Goal: Information Seeking & Learning: Learn about a topic

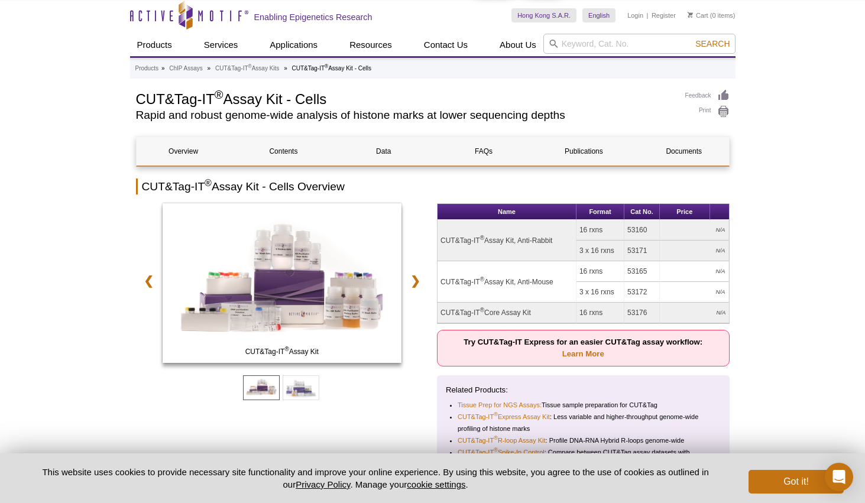
scroll to position [129, 0]
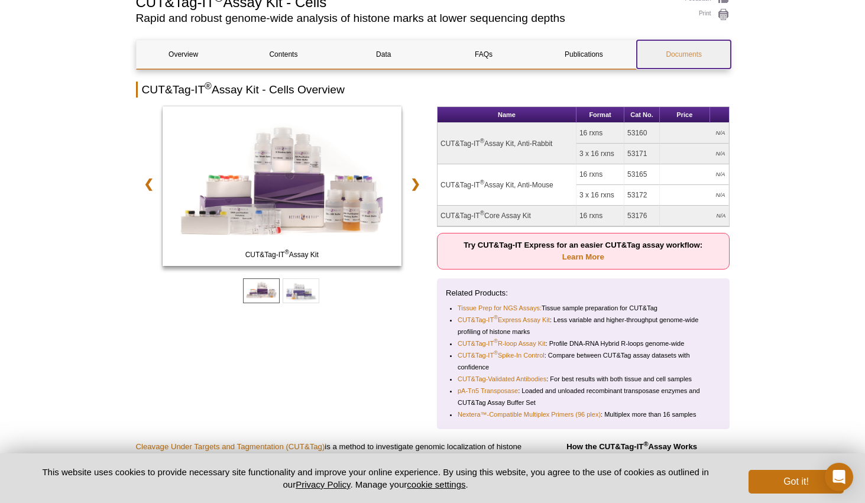
click at [659, 51] on link "Documents" at bounding box center [684, 54] width 94 height 28
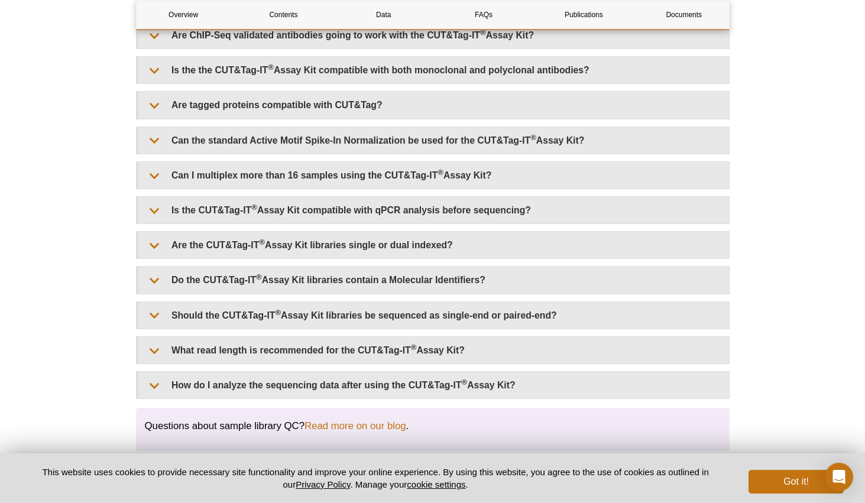
scroll to position [2356, 0]
